Goal: Information Seeking & Learning: Learn about a topic

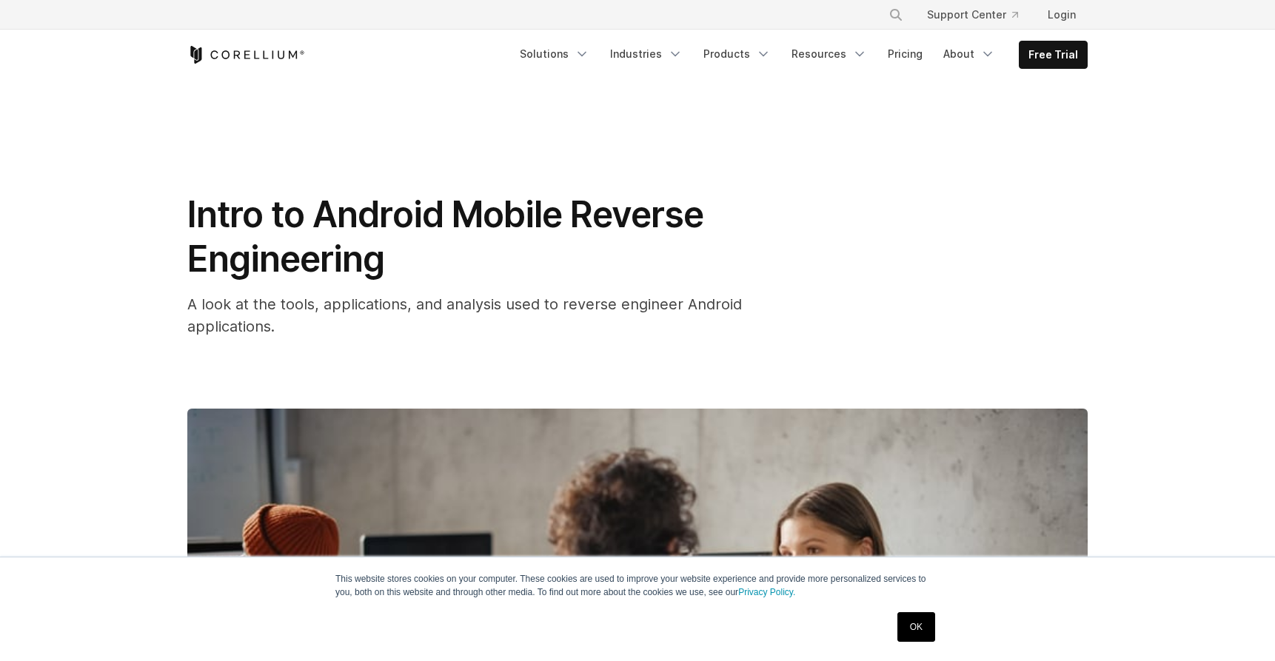
click at [948, 219] on div "Intro to Android Mobile Reverse Engineering A look at the tools, applications, …" at bounding box center [637, 264] width 900 height 145
click at [794, 236] on div "Intro to Android Mobile Reverse Engineering A look at the tools, applications, …" at bounding box center [637, 264] width 900 height 145
click at [164, 136] on div "Intro to Android Mobile Reverse Engineering A look at the tools, applications, …" at bounding box center [637, 553] width 947 height 865
